Goal: Information Seeking & Learning: Learn about a topic

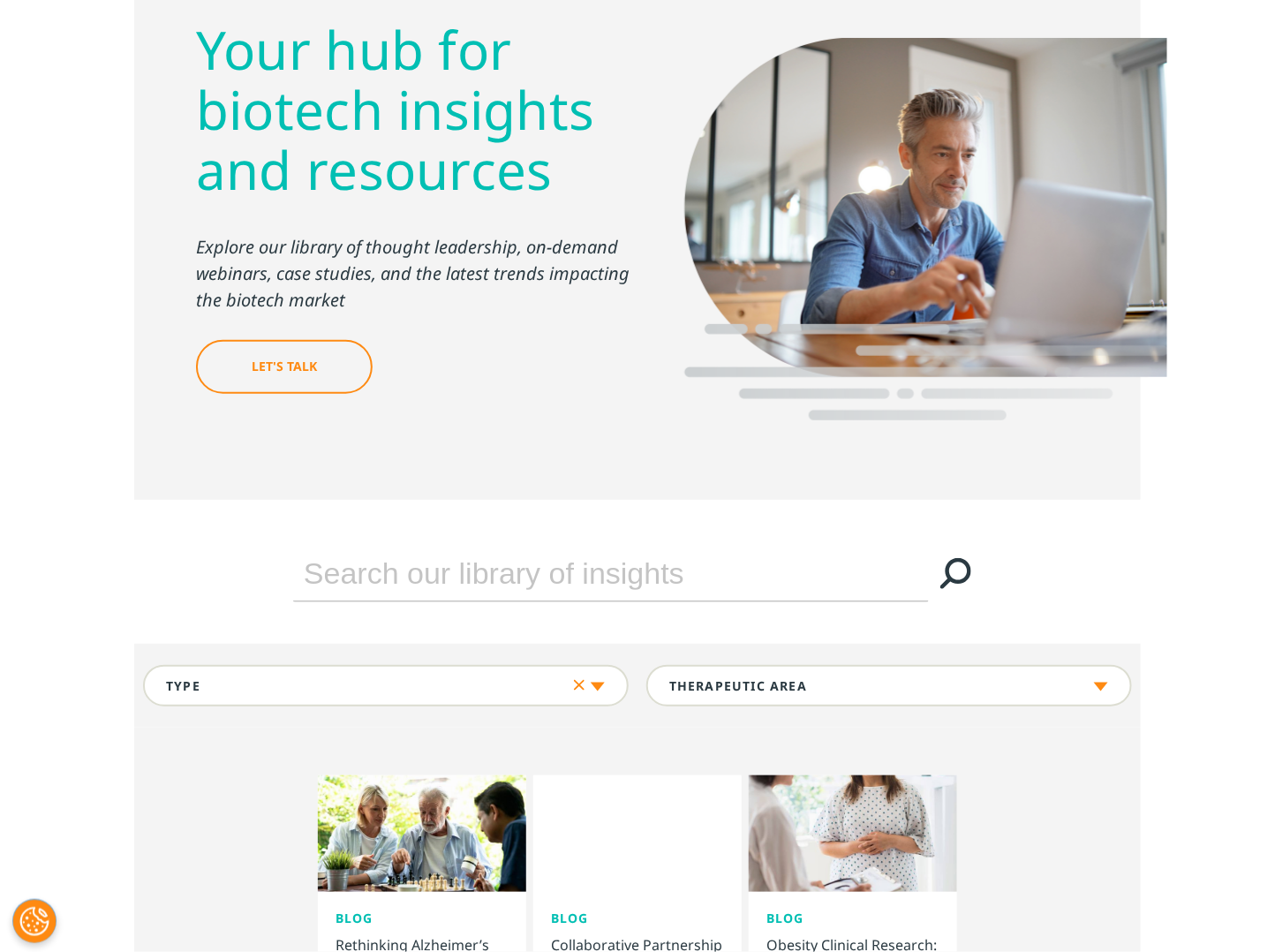
scroll to position [193, 0]
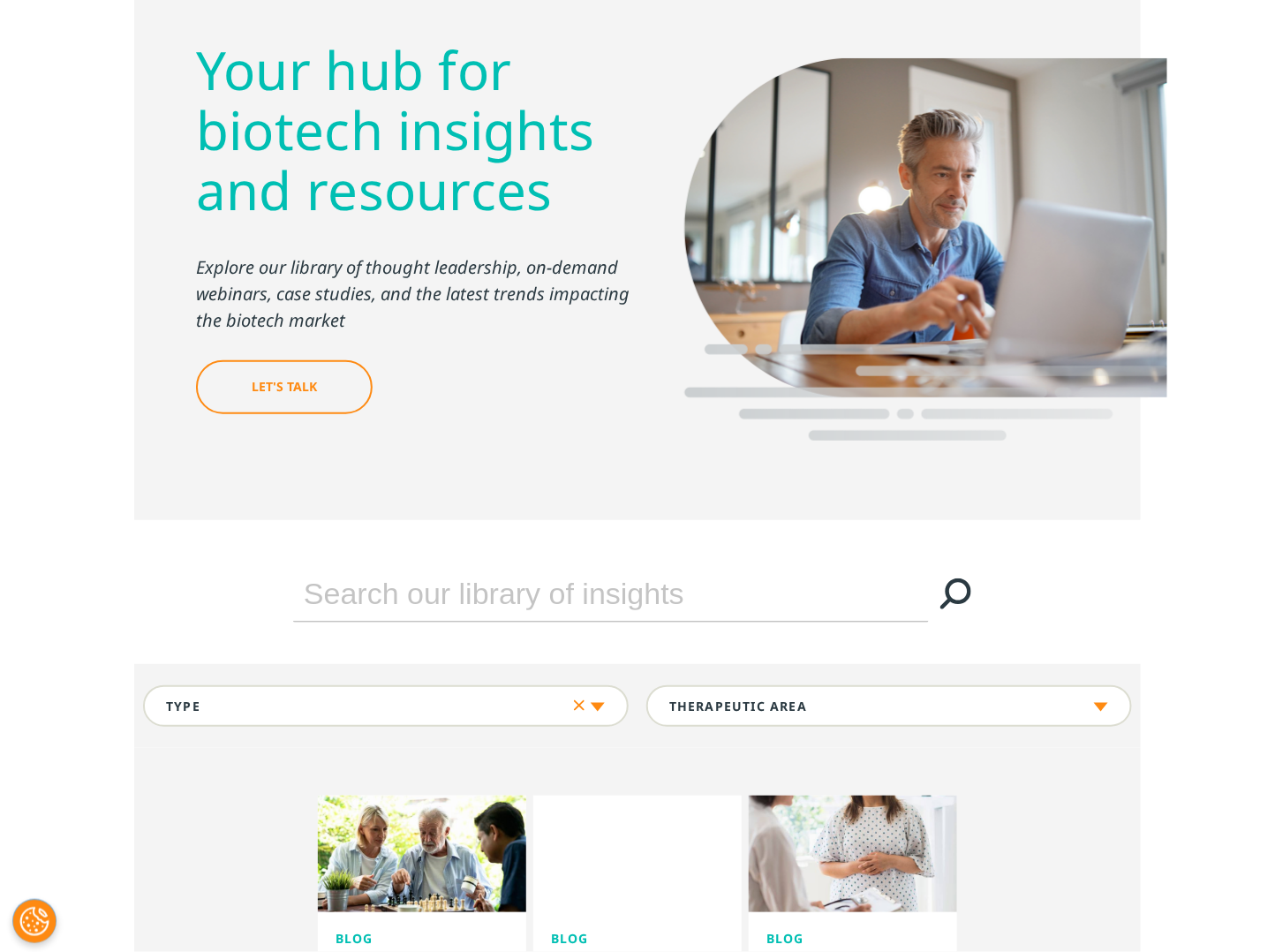
drag, startPoint x: 0, startPoint y: 0, endPoint x: 1287, endPoint y: 137, distance: 1294.3
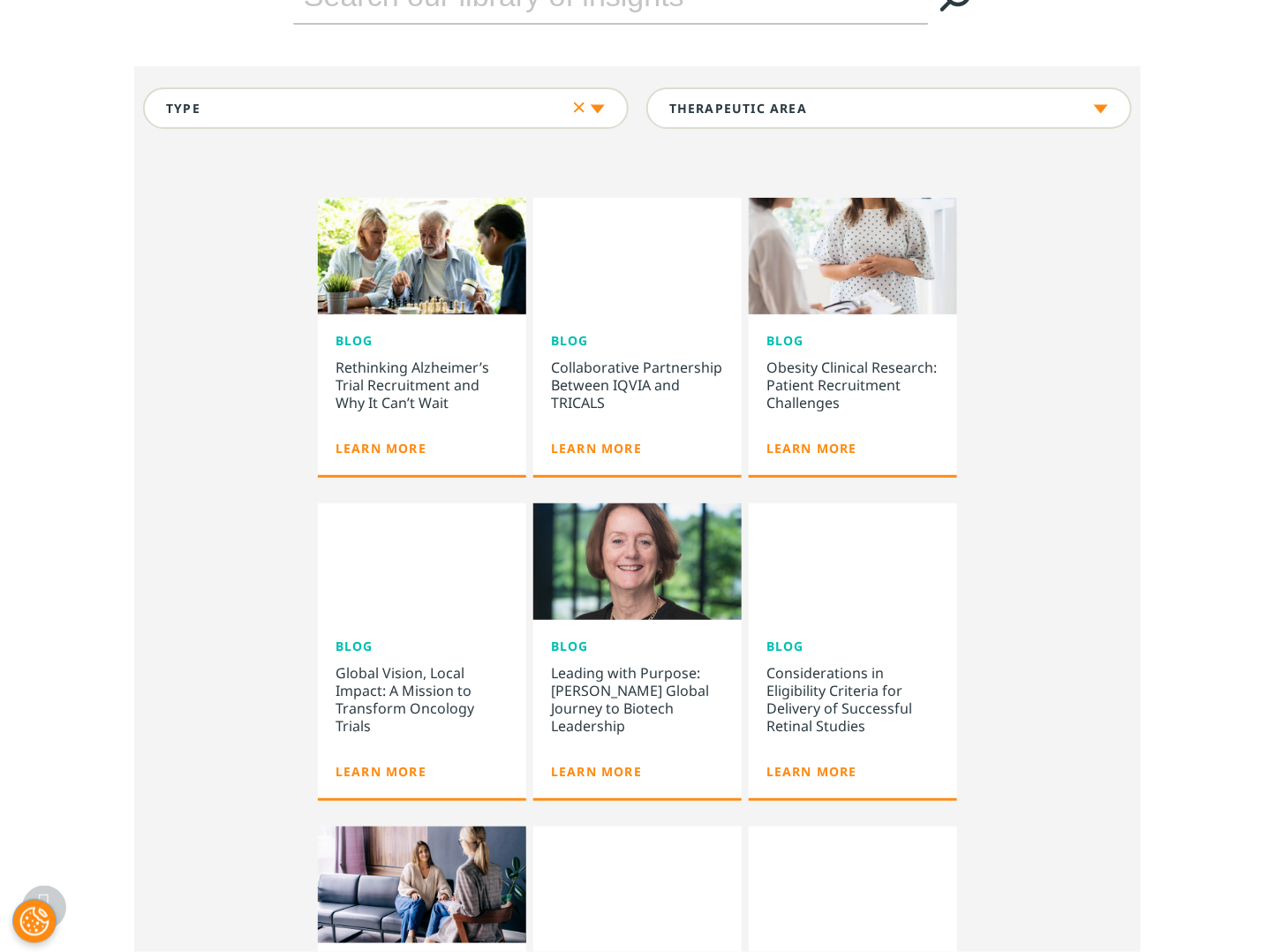
scroll to position [725, 0]
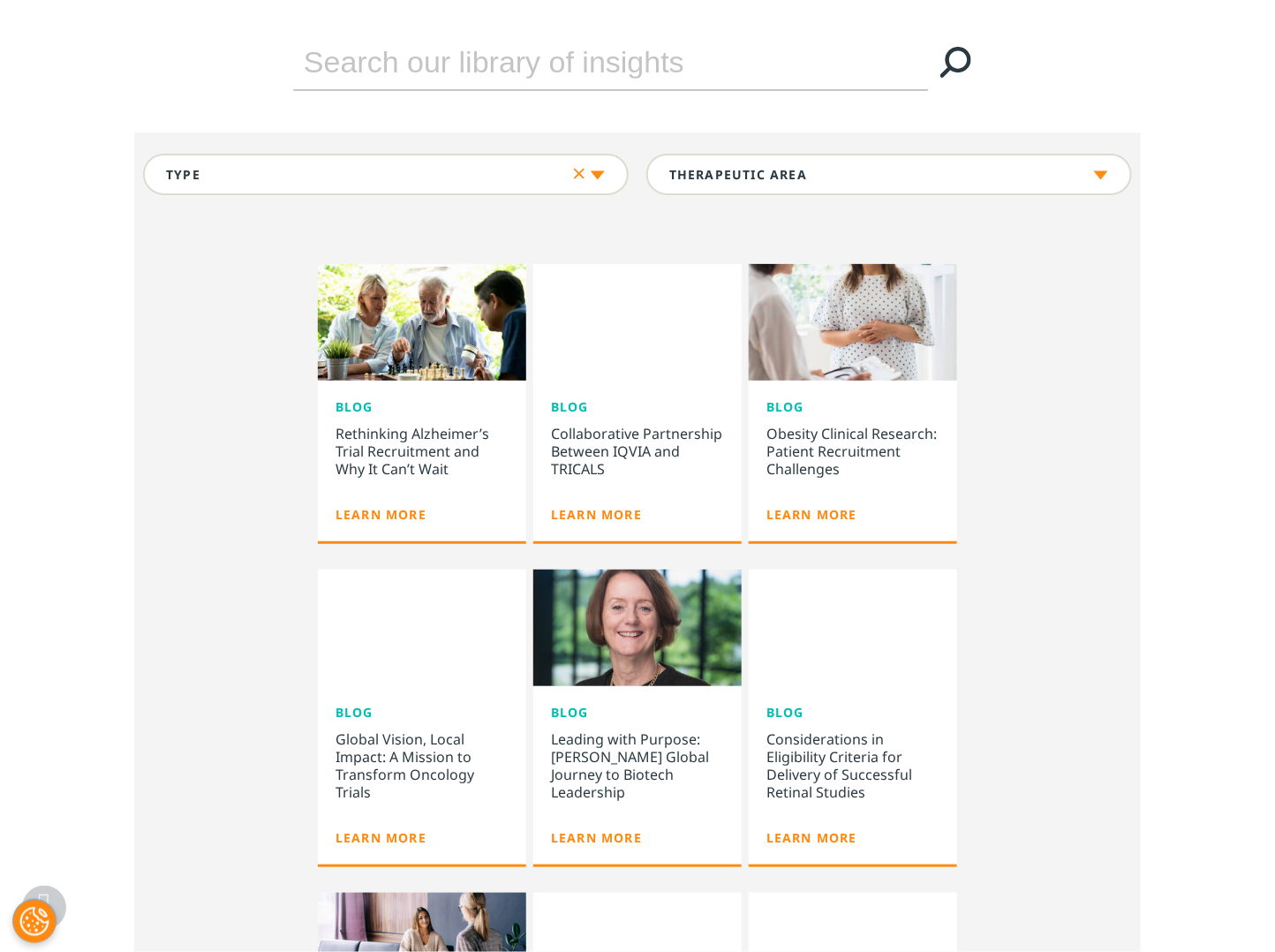
click at [844, 442] on div "Obesity Clinical Research: Patient Recruitment Challenges" at bounding box center [853, 454] width 173 height 60
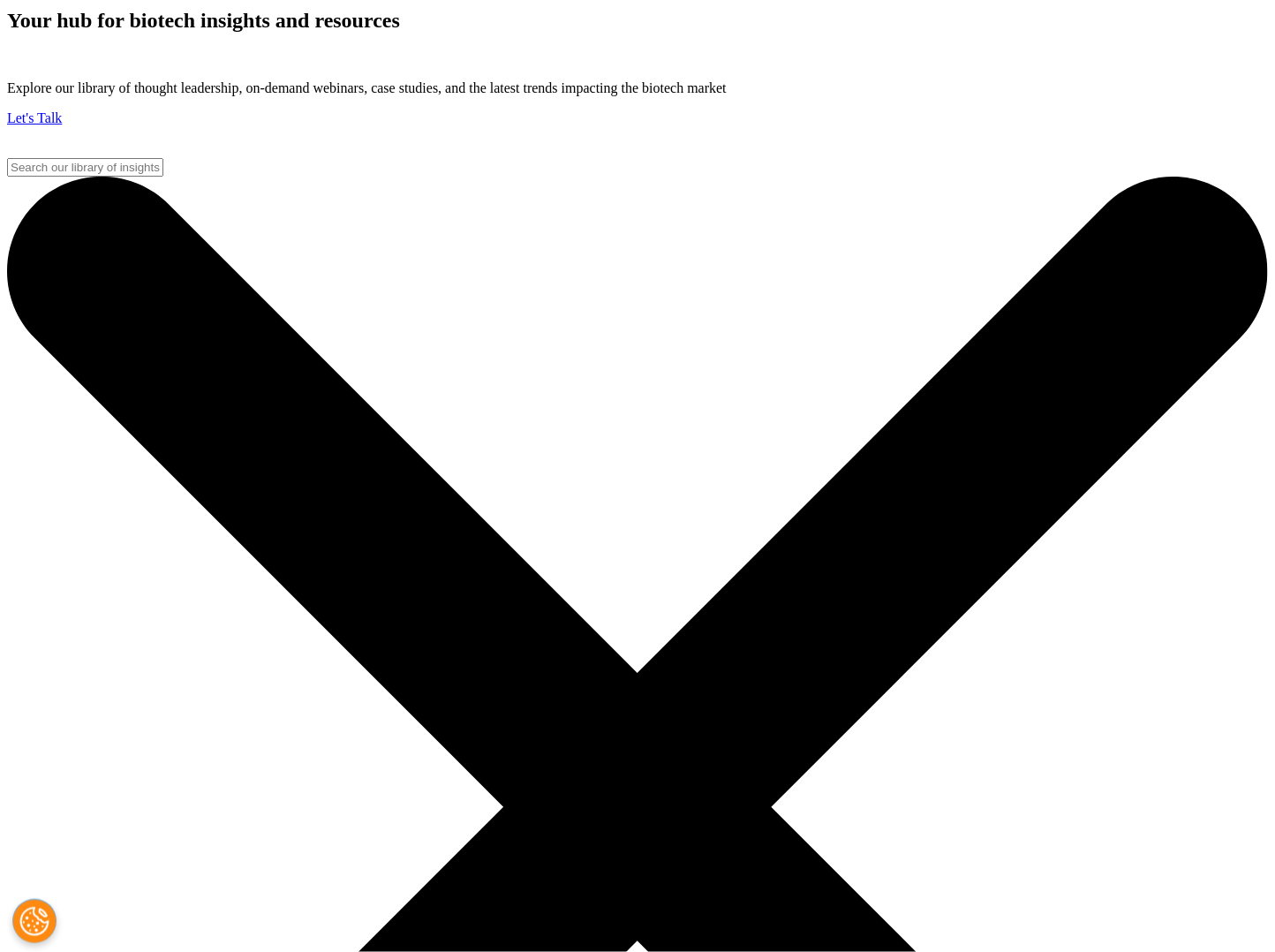
scroll to position [834, 0]
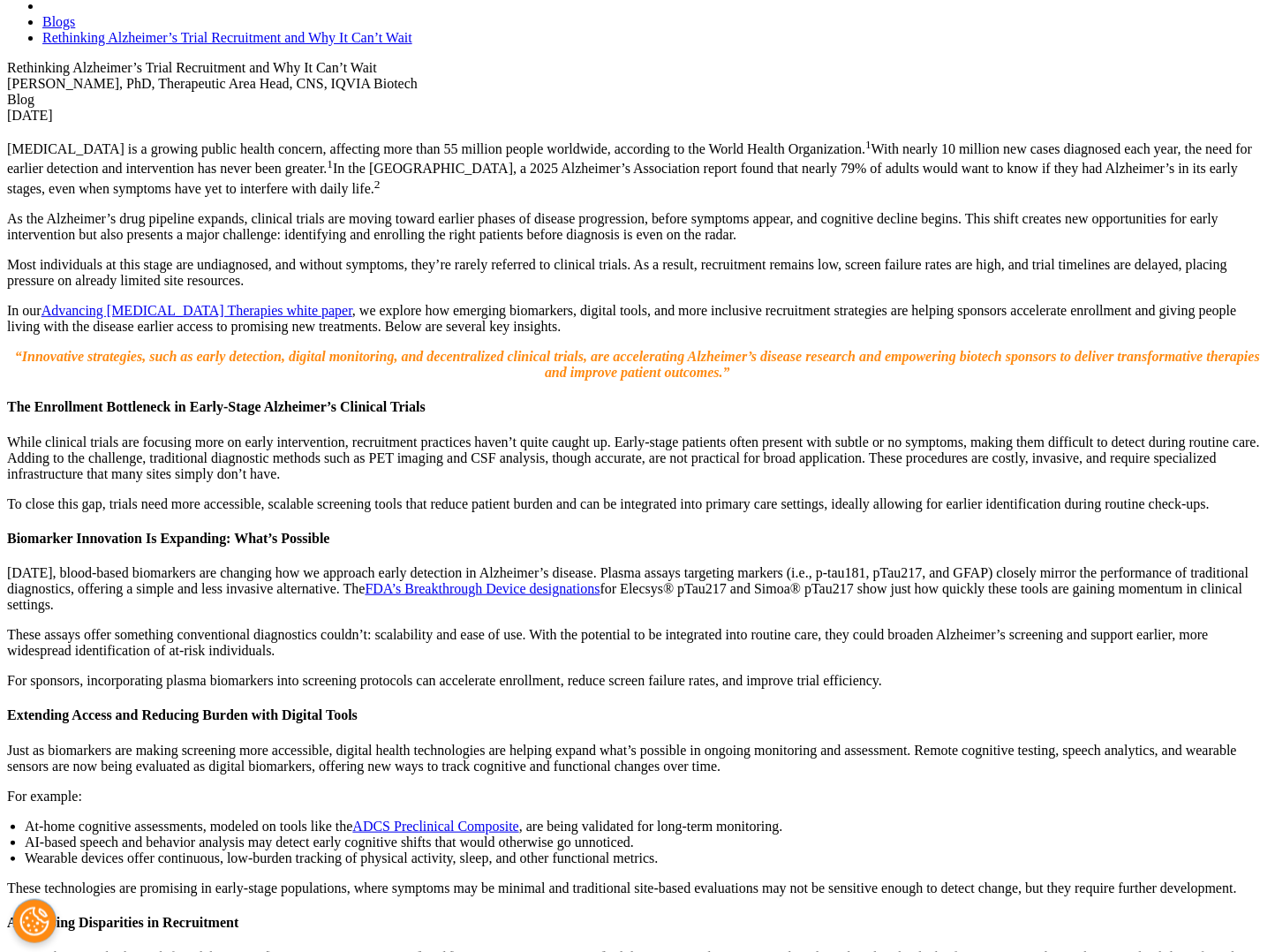
scroll to position [813, 0]
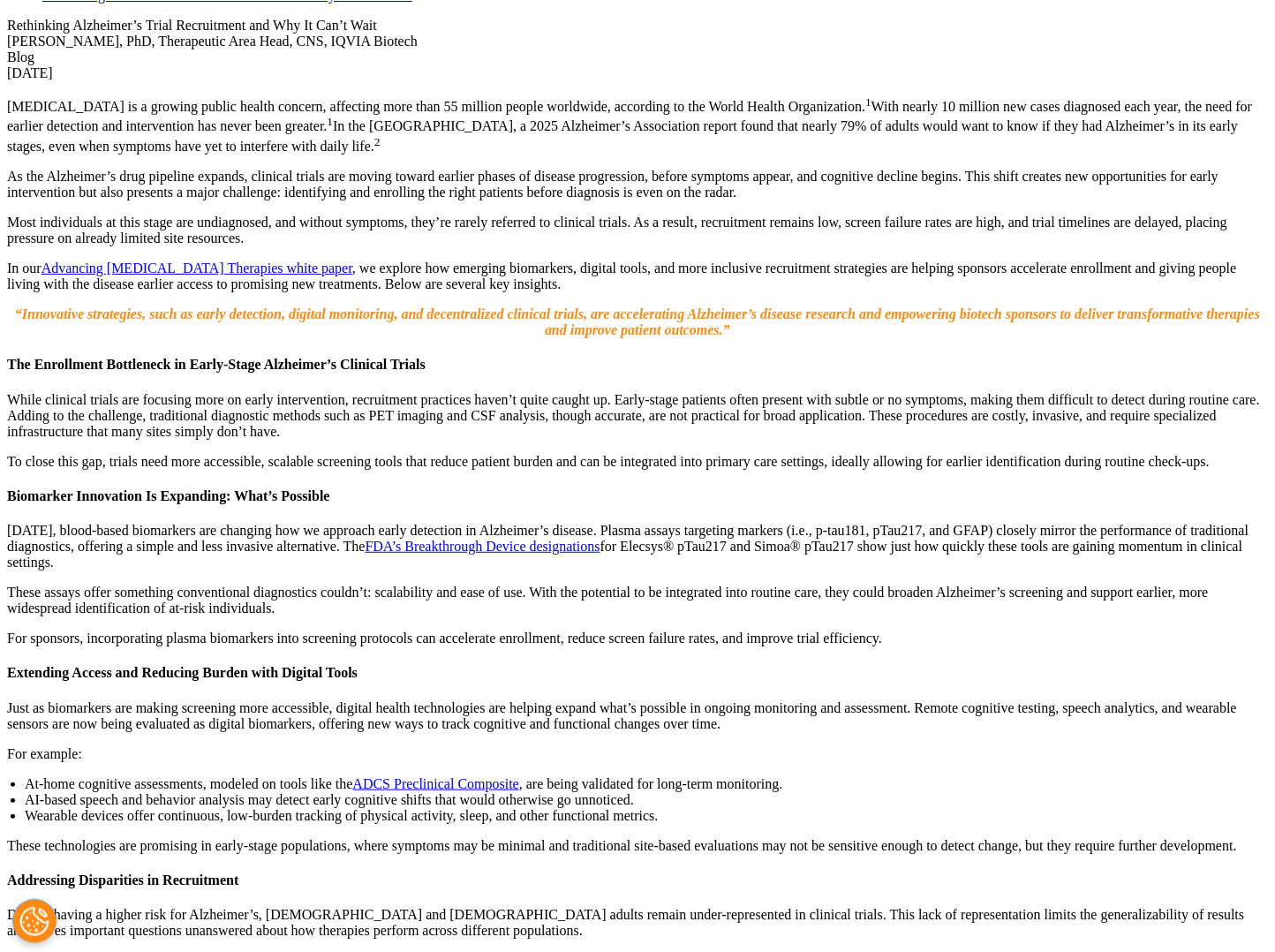
click at [352, 260] on link "Advancing [MEDICAL_DATA] Therapies white paper" at bounding box center [197, 267] width 311 height 15
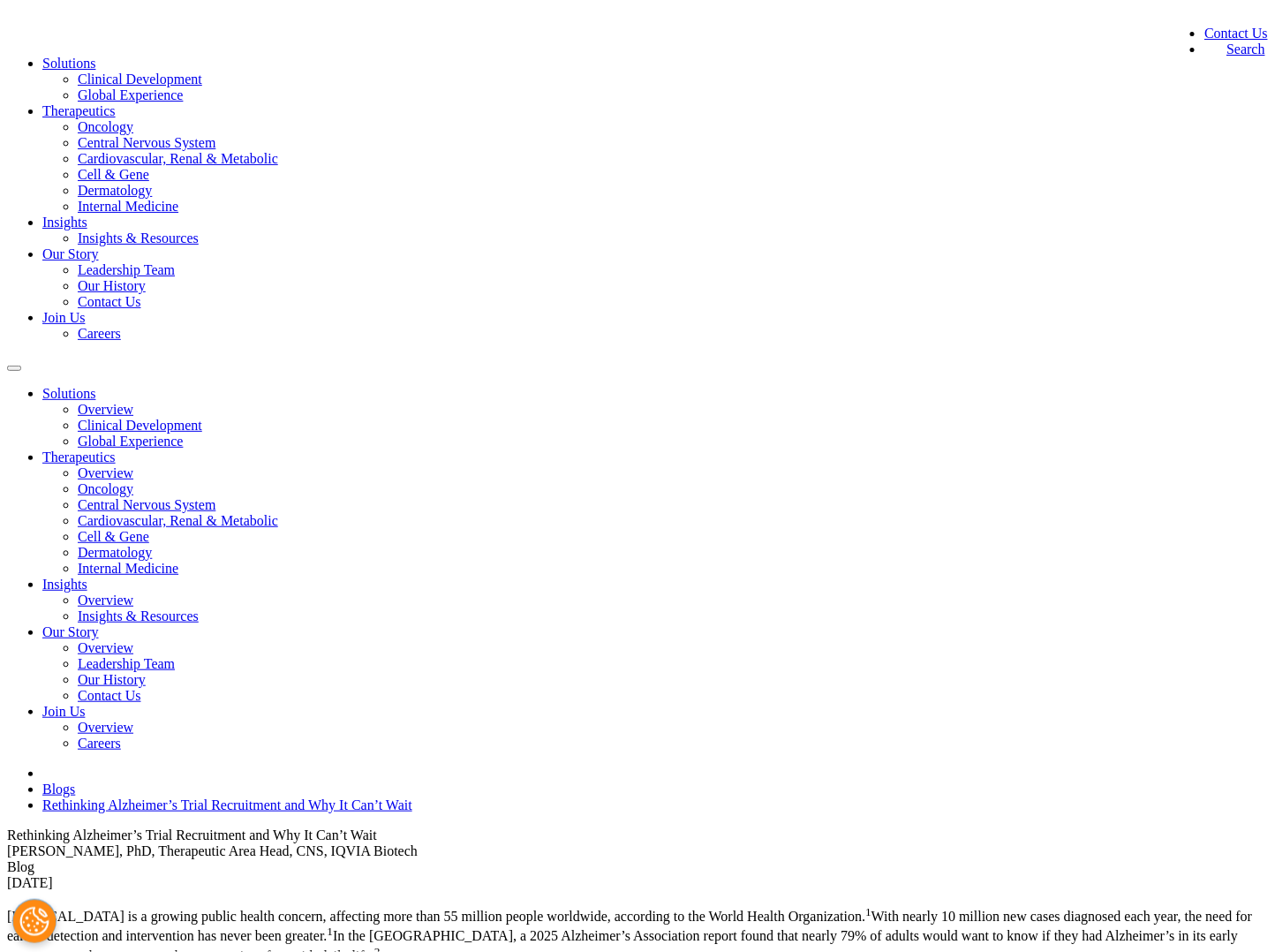
scroll to position [0, 0]
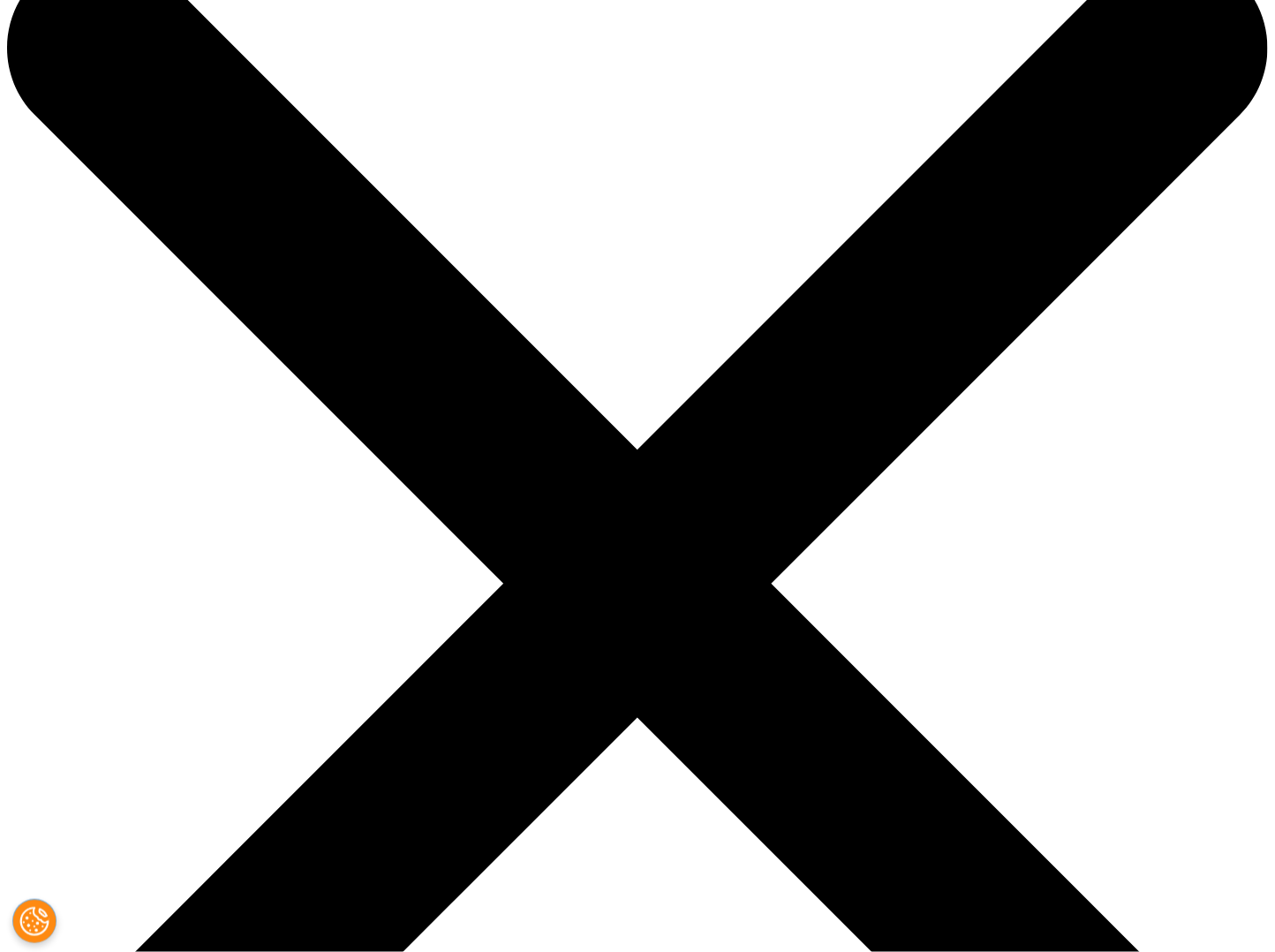
scroll to position [1108, 0]
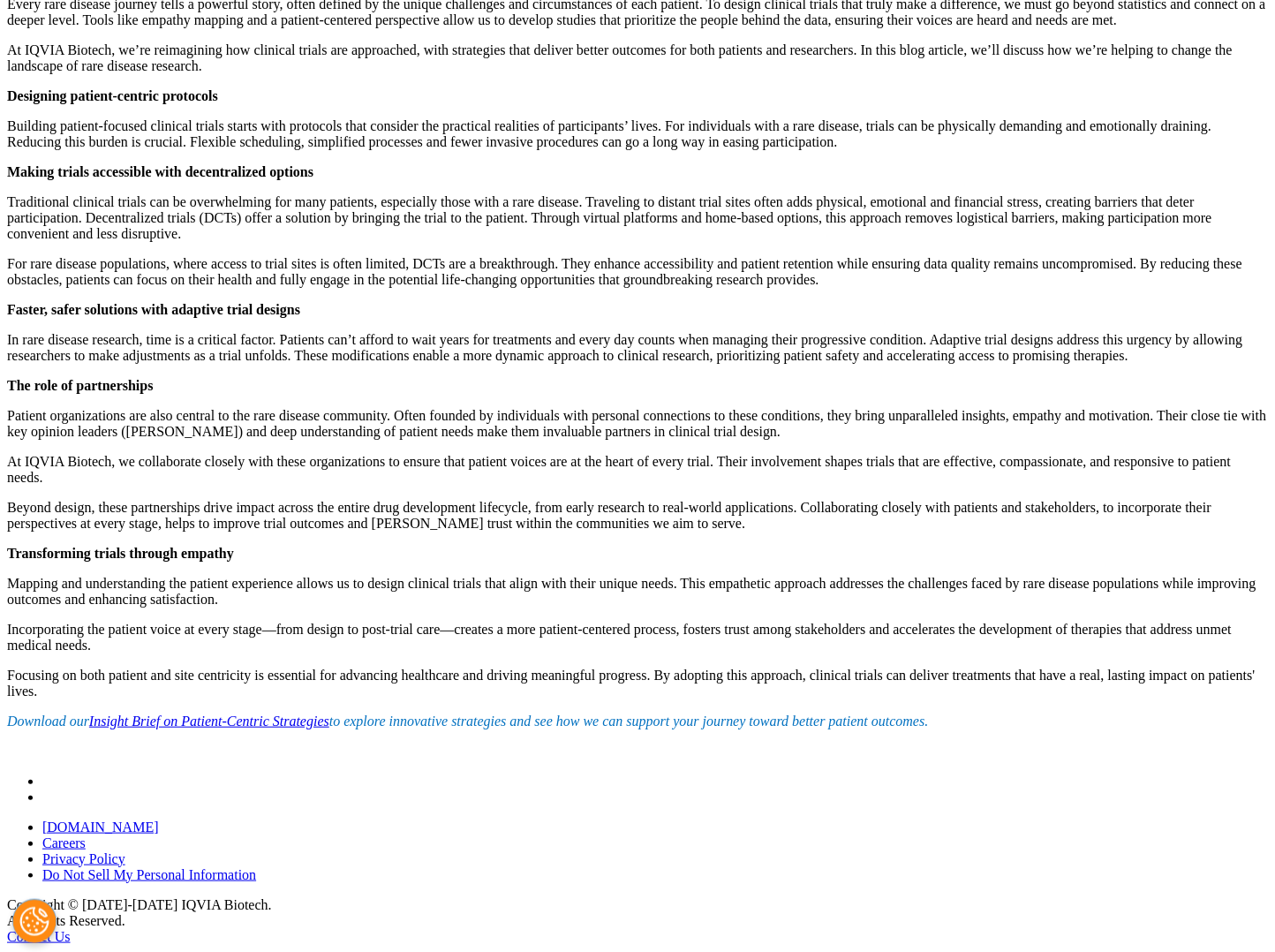
scroll to position [1815, 0]
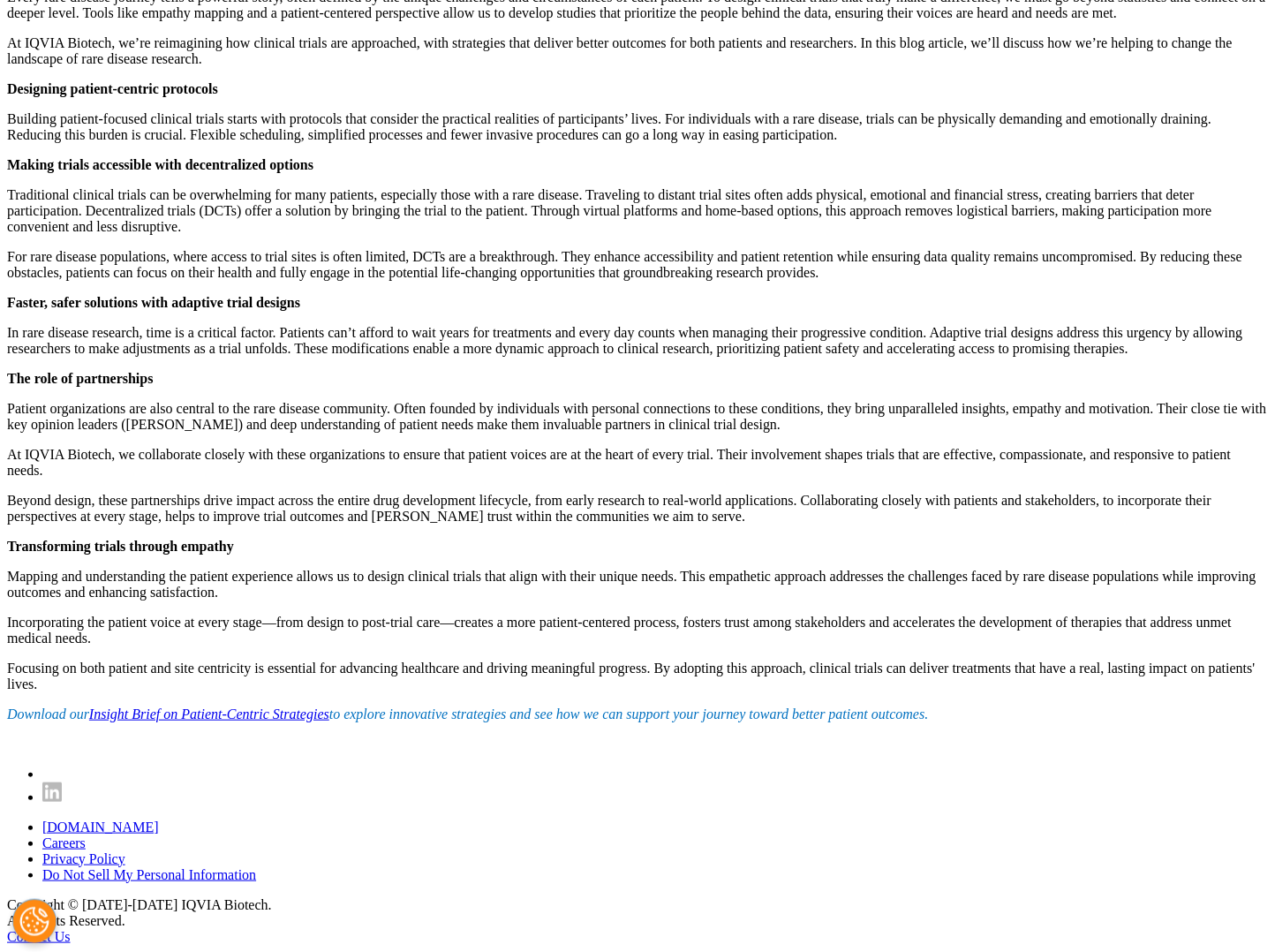
click at [329, 721] on link "Insight Brief on Patient-Centric Strategies" at bounding box center [209, 713] width 241 height 15
